Goal: Complete application form

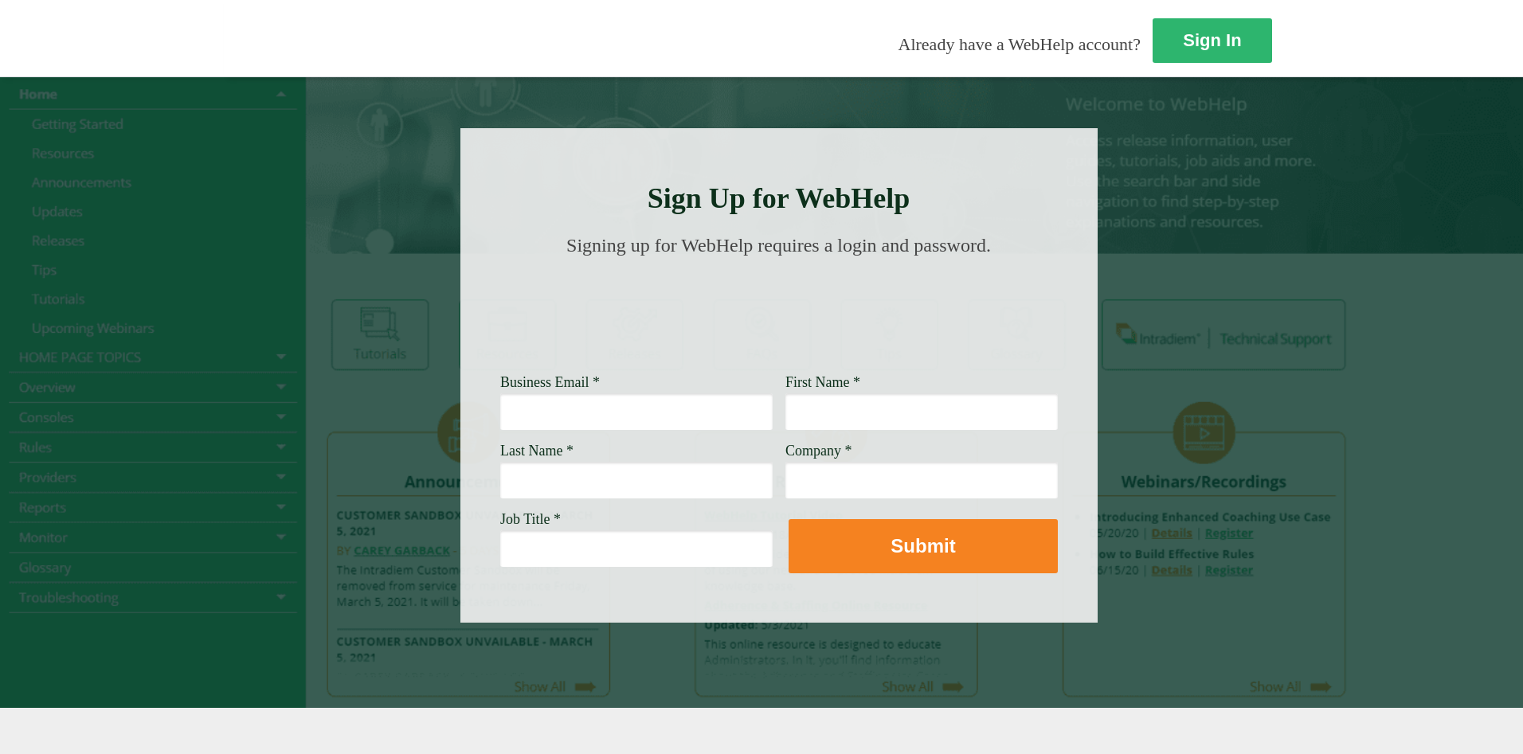
click at [500, 418] on input "Business Email *" at bounding box center [636, 411] width 272 height 37
type input "alex.baker2@wellsgargo.com"
click at [785, 411] on input "First Name *" at bounding box center [921, 411] width 272 height 37
type input "Alex"
click at [500, 484] on input "Last Name *" at bounding box center [636, 480] width 272 height 37
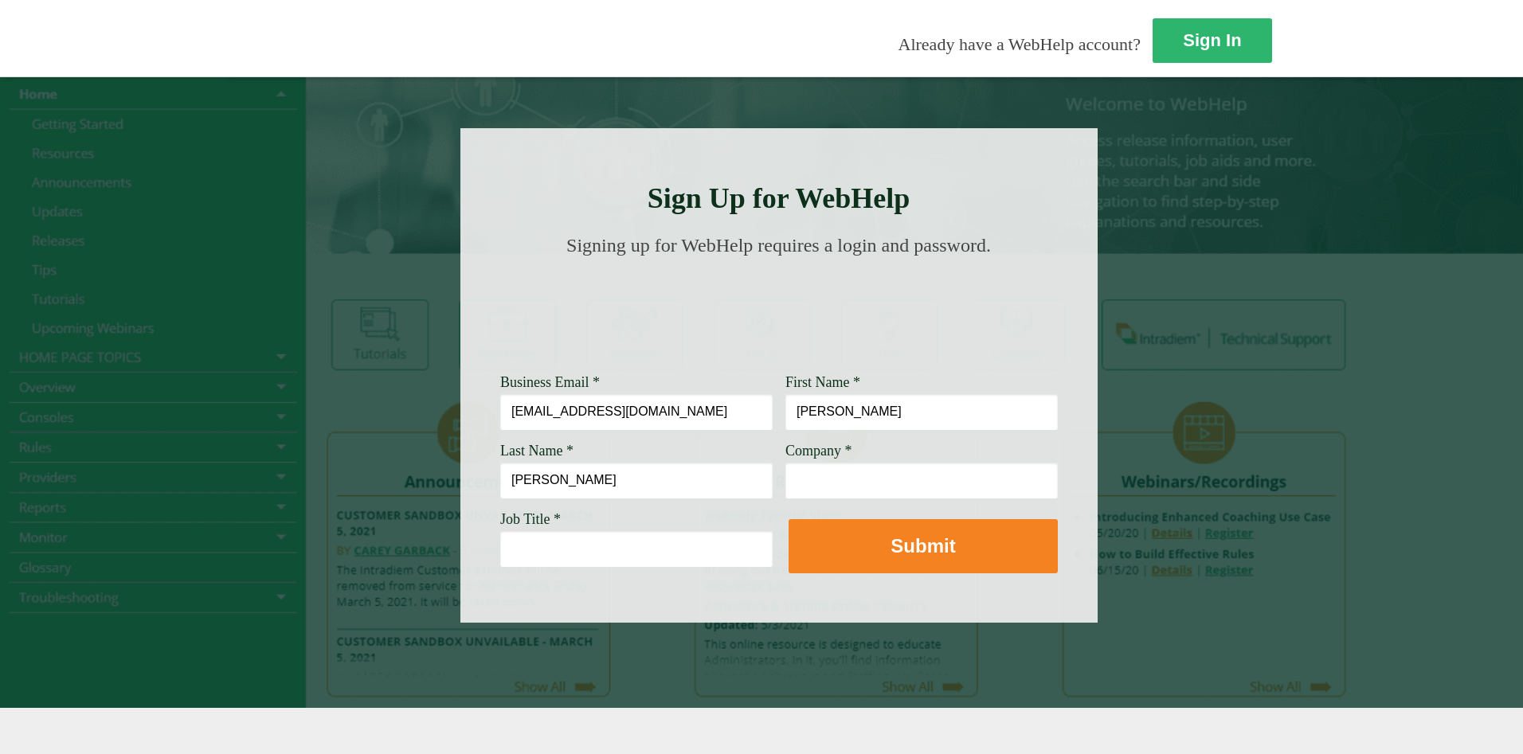
type input "Baker"
click at [500, 558] on input "Job Title *" at bounding box center [636, 549] width 272 height 37
type input "Customer Service Associate Manager"
click at [785, 478] on input "Company *" at bounding box center [921, 480] width 272 height 37
type input "z"
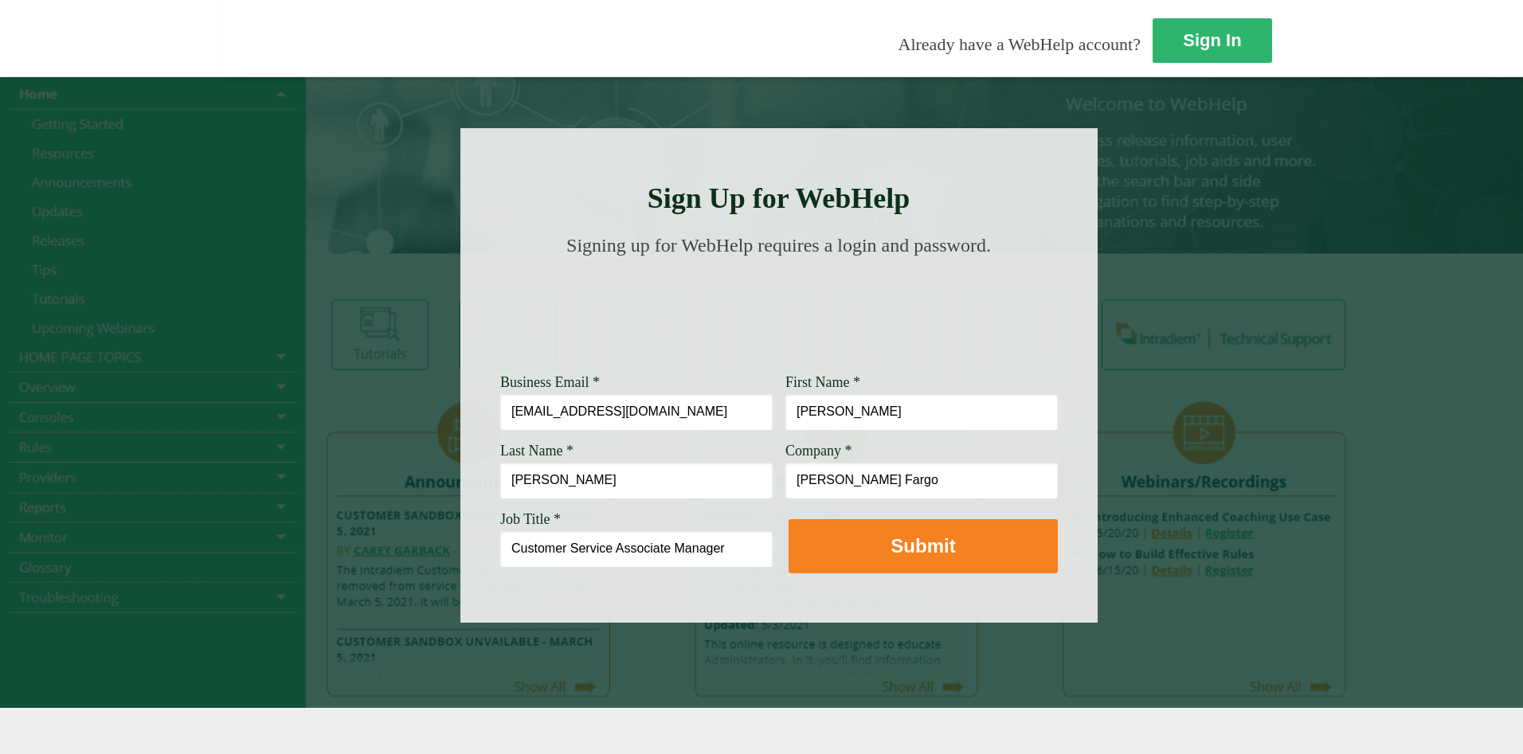
type input "Wells Fargo"
click at [500, 417] on input "alex.baker2@wellsgargo.com" at bounding box center [636, 411] width 272 height 37
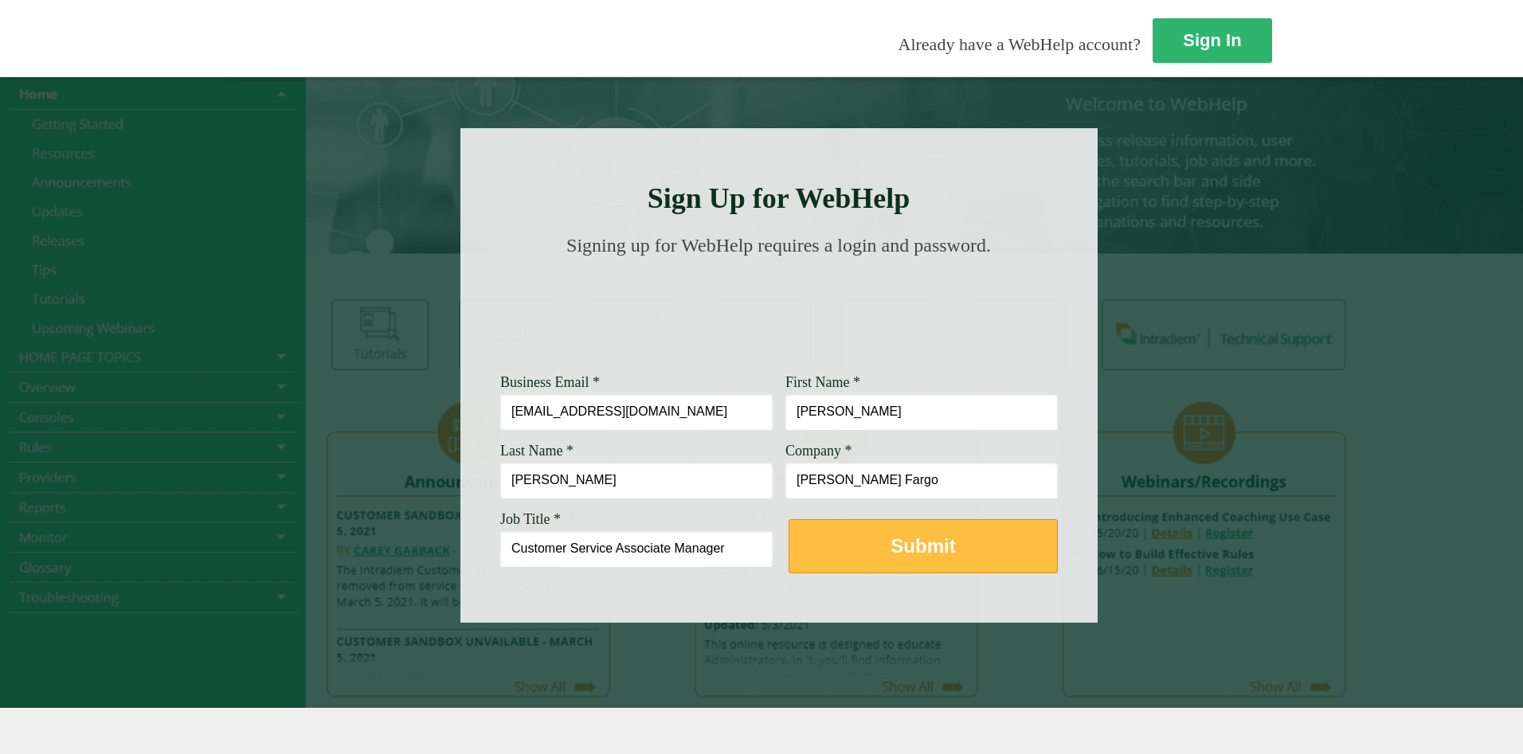
type input "alex.baker2@wellsfargo.com"
click at [789, 551] on button "Submit" at bounding box center [923, 546] width 269 height 54
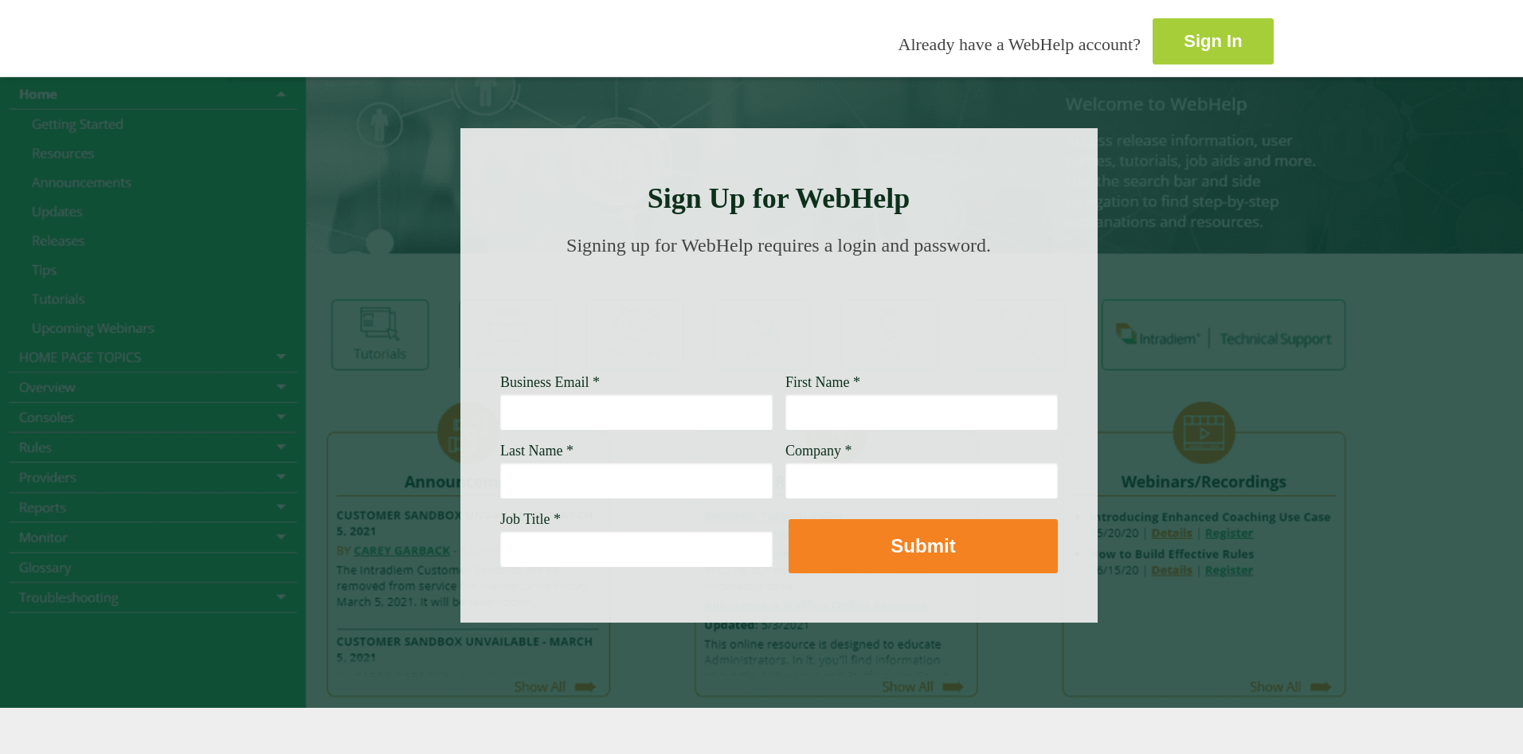
click at [1153, 43] on link "Sign In" at bounding box center [1213, 41] width 121 height 46
